Goal: Information Seeking & Learning: Stay updated

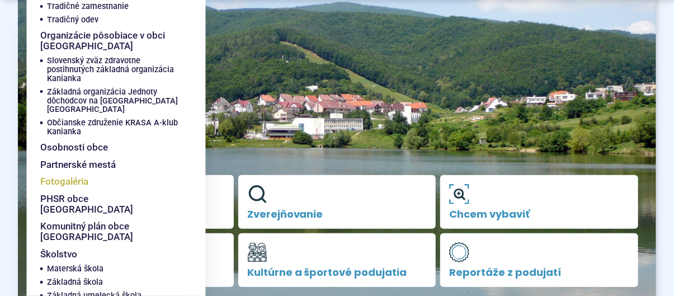
scroll to position [168, 0]
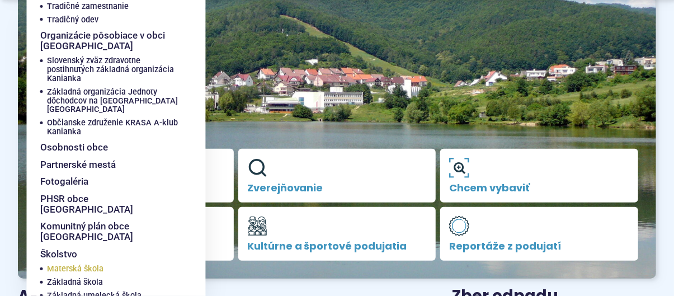
click at [67, 262] on span "Materská škola" at bounding box center [75, 268] width 56 height 13
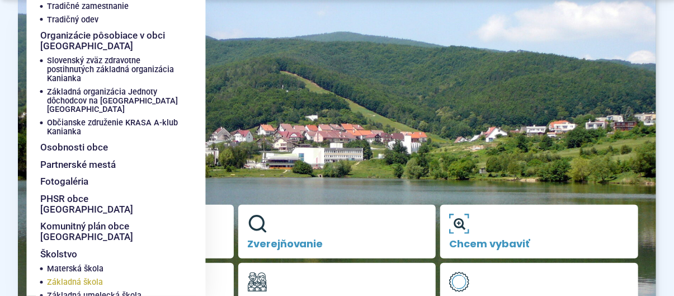
scroll to position [224, 0]
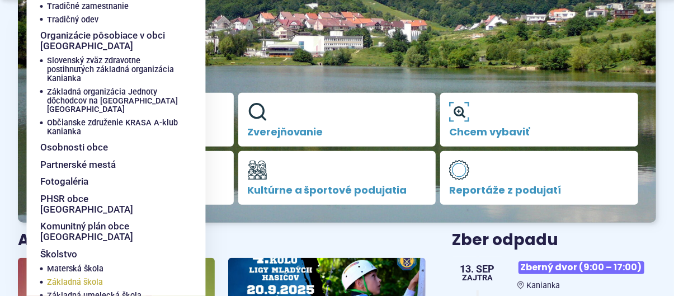
click at [68, 276] on span "Základná škola" at bounding box center [75, 282] width 56 height 13
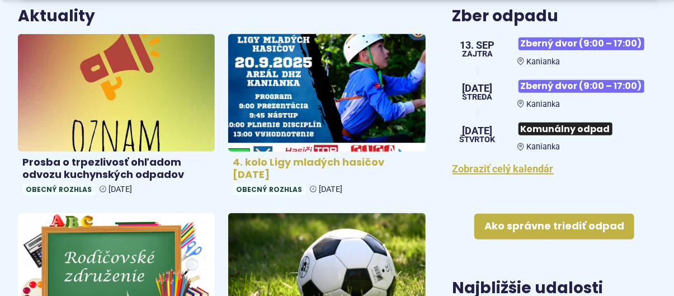
scroll to position [503, 0]
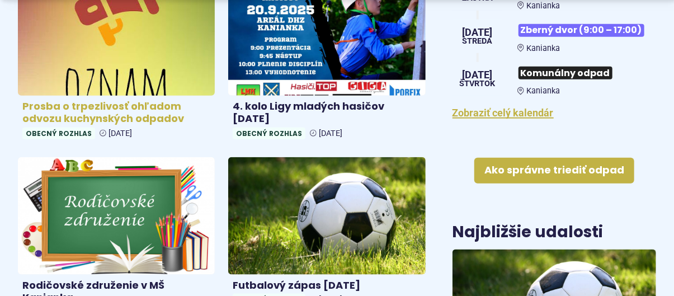
click at [108, 110] on h4 "Prosba o trpezlivosť ohľadom odvozu kuchynských odpadov" at bounding box center [116, 112] width 188 height 25
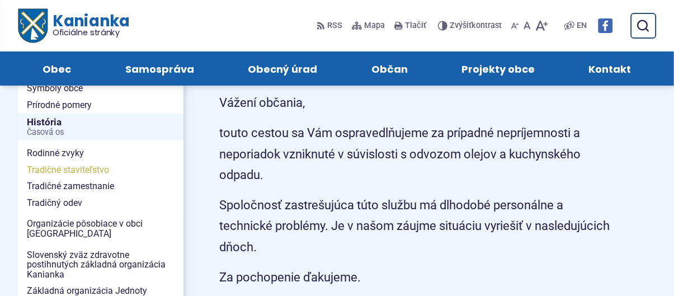
scroll to position [168, 0]
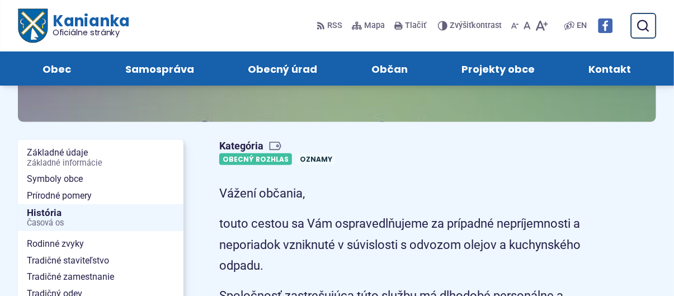
click at [238, 156] on link "Obecný rozhlas" at bounding box center [255, 159] width 73 height 12
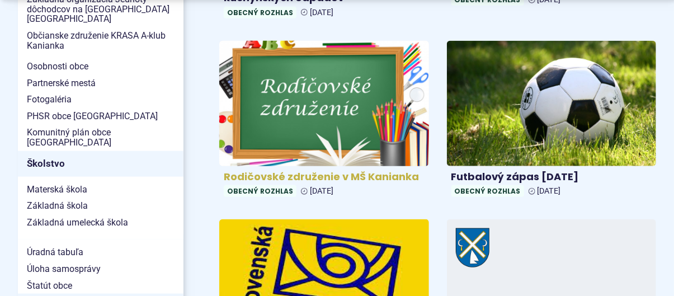
scroll to position [503, 0]
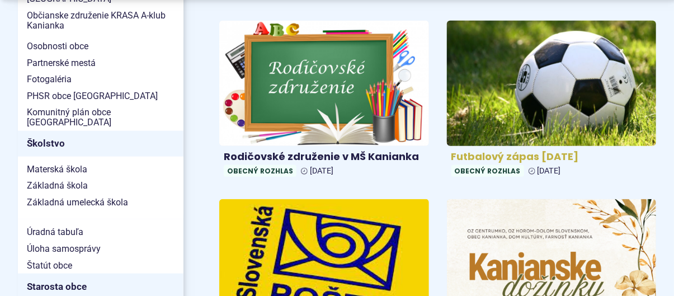
click at [538, 154] on h4 "Futbalový zápas [DATE]" at bounding box center [551, 156] width 201 height 13
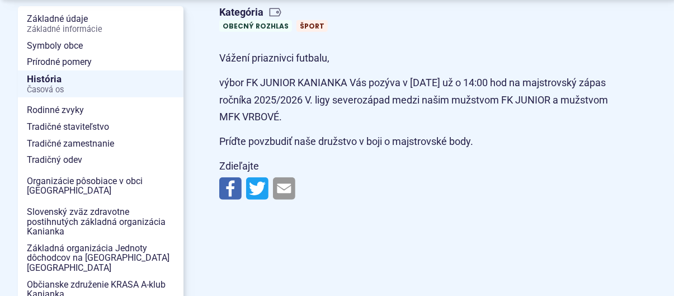
scroll to position [280, 0]
